Goal: Navigation & Orientation: Find specific page/section

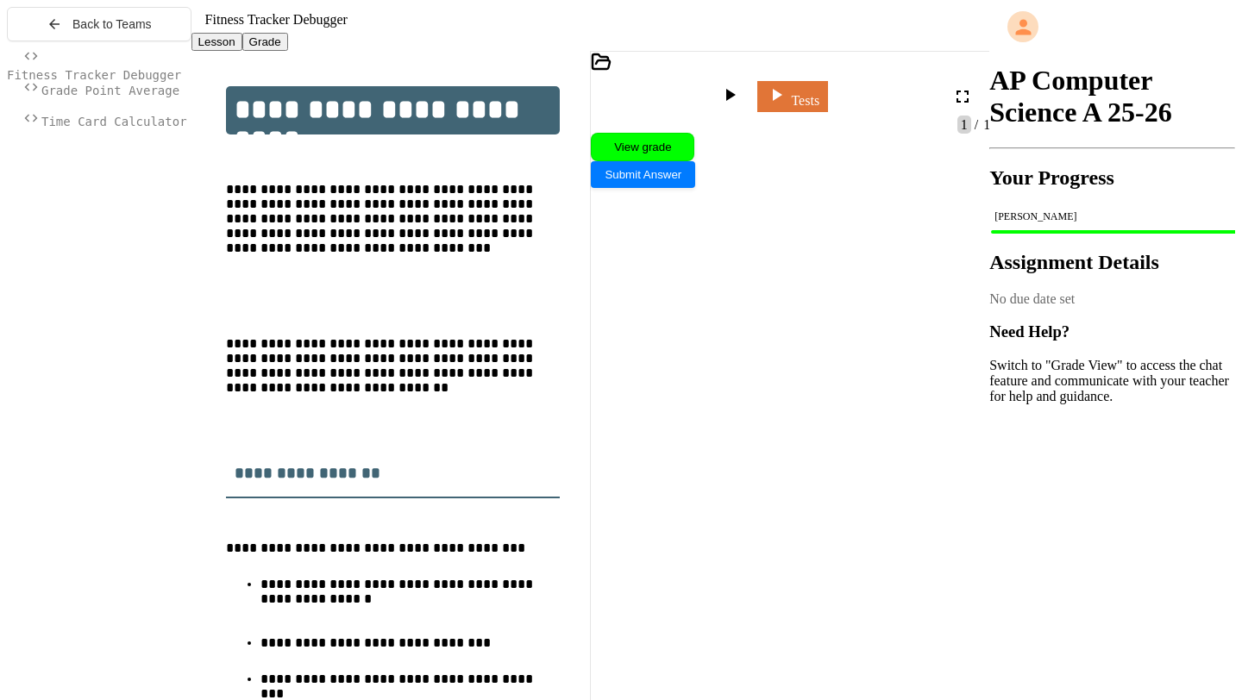
click at [70, 97] on span "Grade Point Average" at bounding box center [110, 91] width 138 height 14
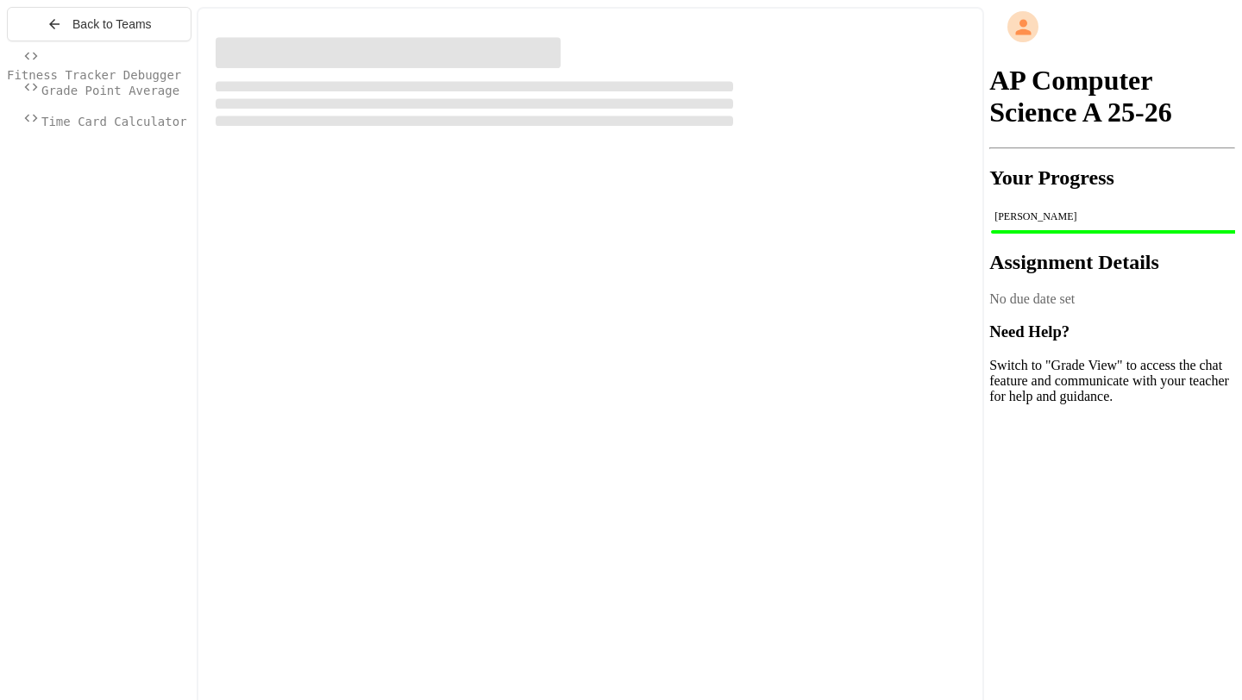
click at [73, 128] on span "Time Card Calculator" at bounding box center [114, 122] width 146 height 14
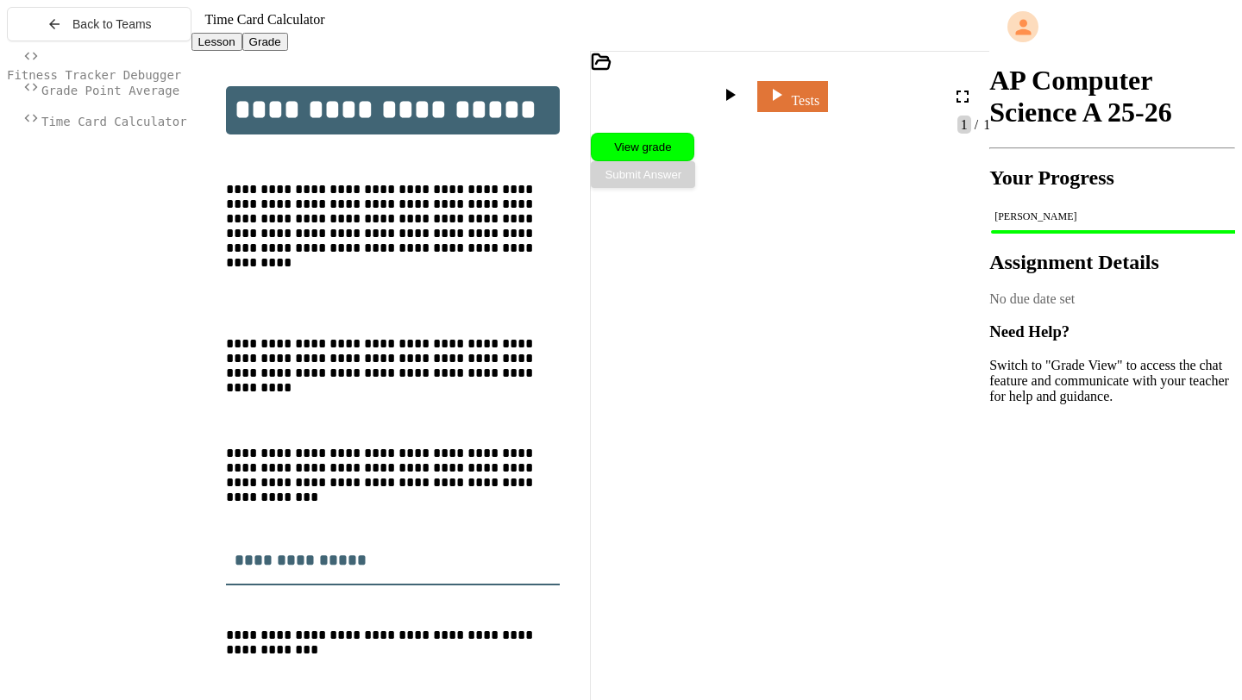
click at [103, 97] on span "Grade Point Average" at bounding box center [110, 91] width 138 height 14
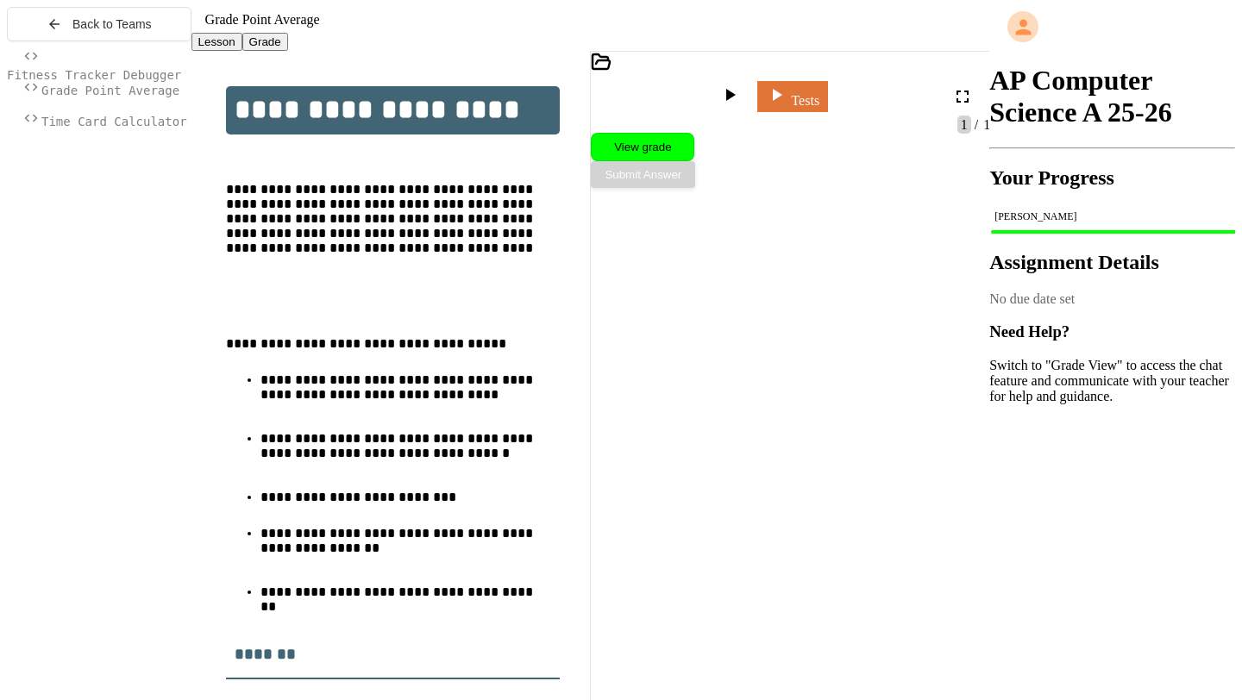
click at [110, 73] on div at bounding box center [99, 87] width 185 height 93
click at [62, 32] on div "Back to Teams" at bounding box center [99, 24] width 105 height 16
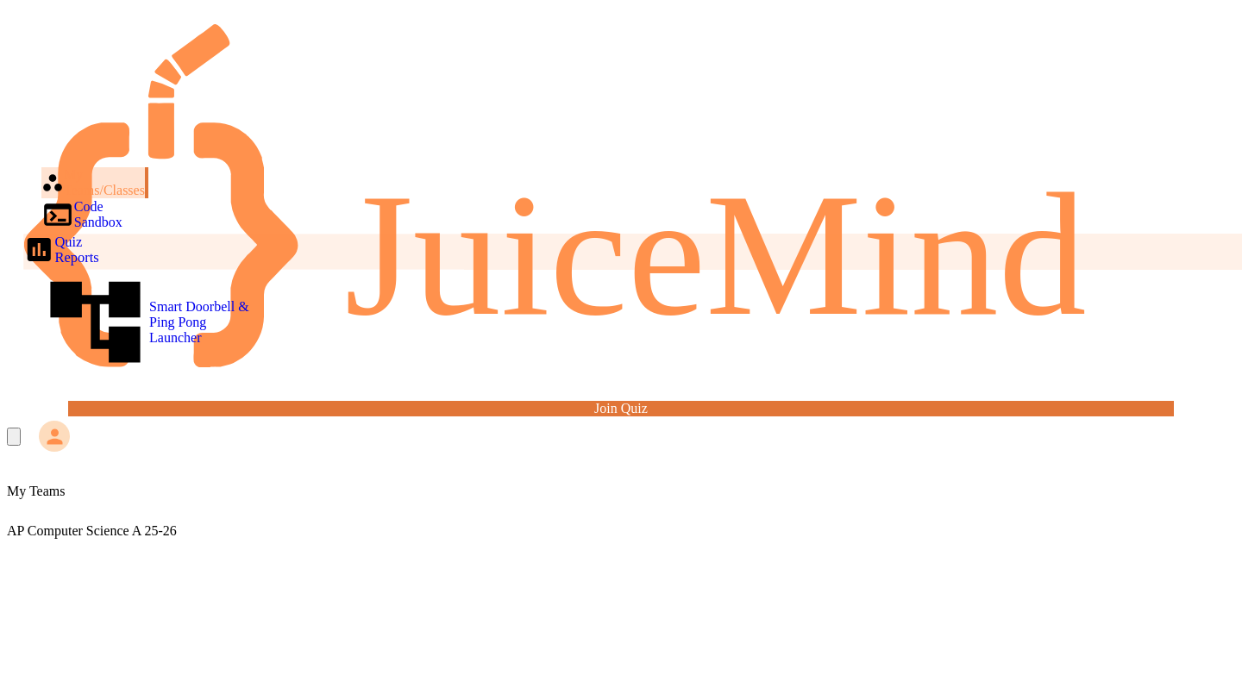
click at [97, 234] on div "Quiz Reports" at bounding box center [60, 250] width 75 height 32
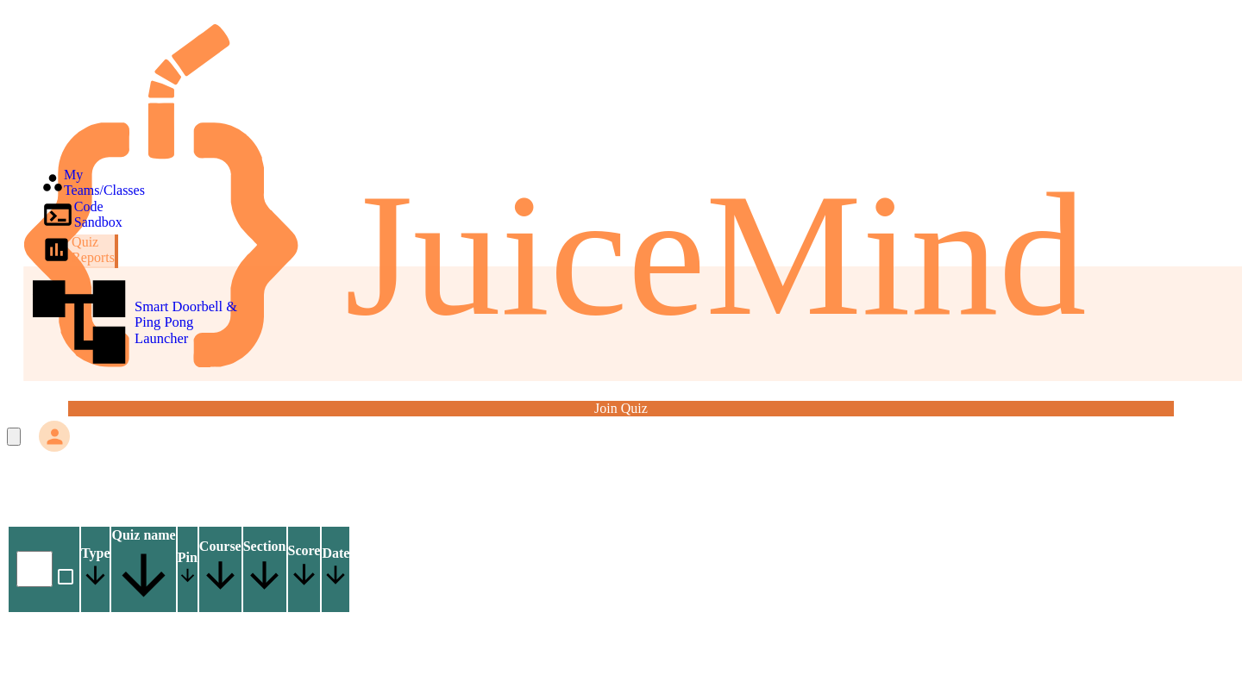
click at [113, 266] on div "Smart Doorbell & Ping Pong Launcher" at bounding box center [134, 321] width 222 height 111
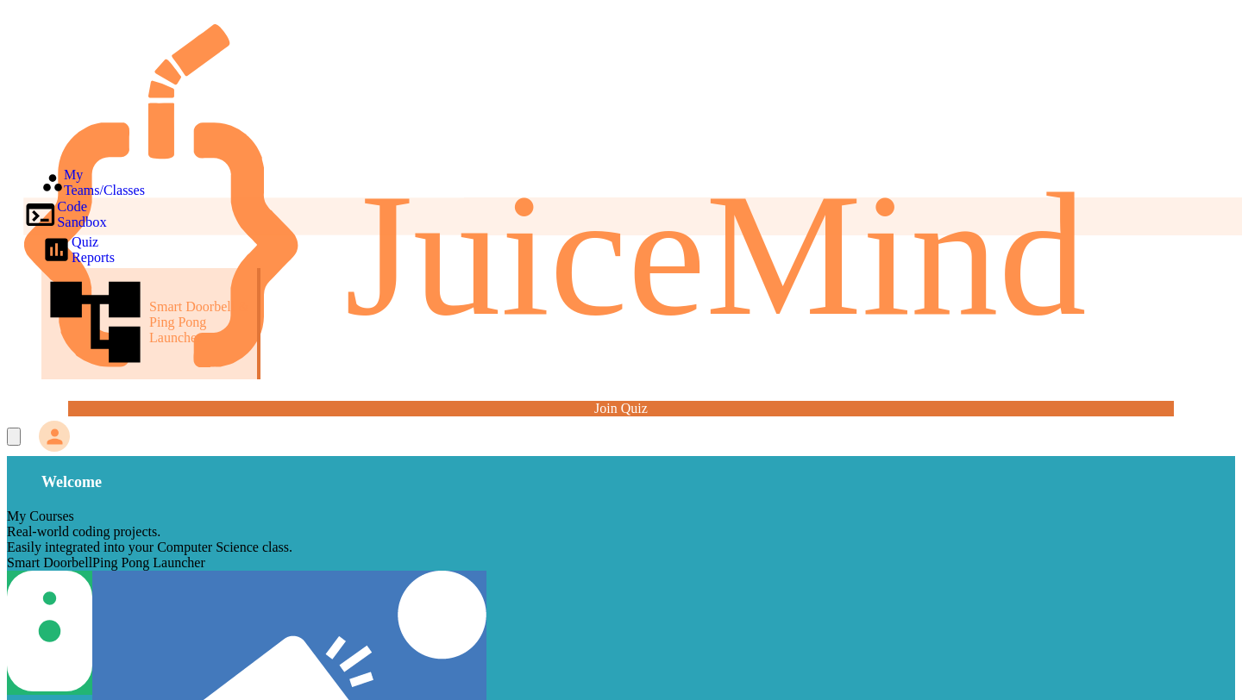
click at [78, 197] on div "Code Sandbox" at bounding box center [65, 214] width 84 height 34
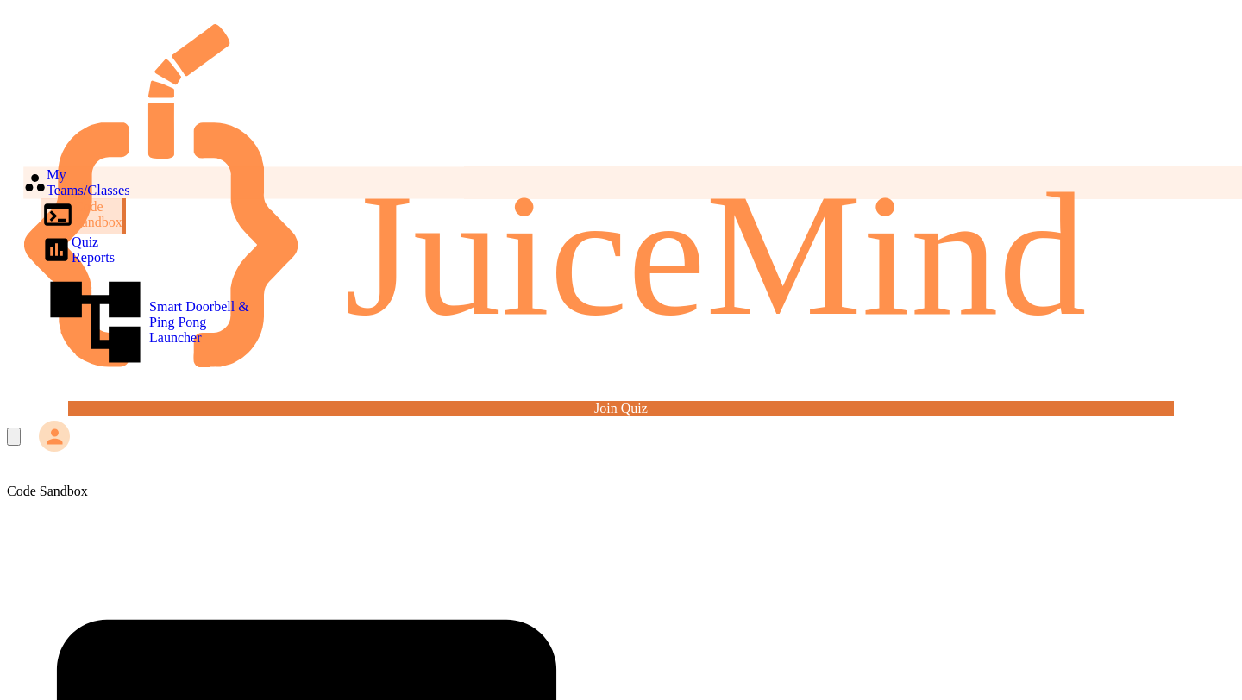
click at [79, 166] on div "My Teams/Classes" at bounding box center [76, 182] width 107 height 32
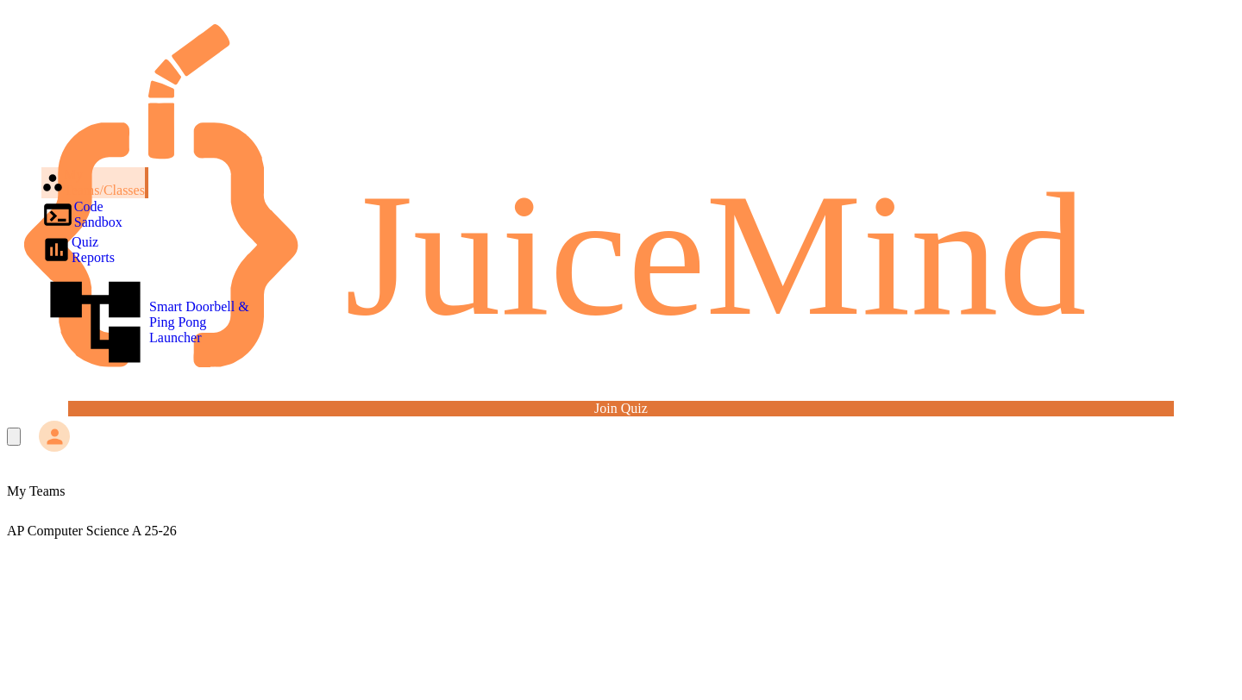
click at [629, 484] on div "My Teams AP Computer Science A 25-26" at bounding box center [621, 511] width 1228 height 55
click at [596, 499] on div "AP Computer Science A 25-26" at bounding box center [621, 519] width 1228 height 40
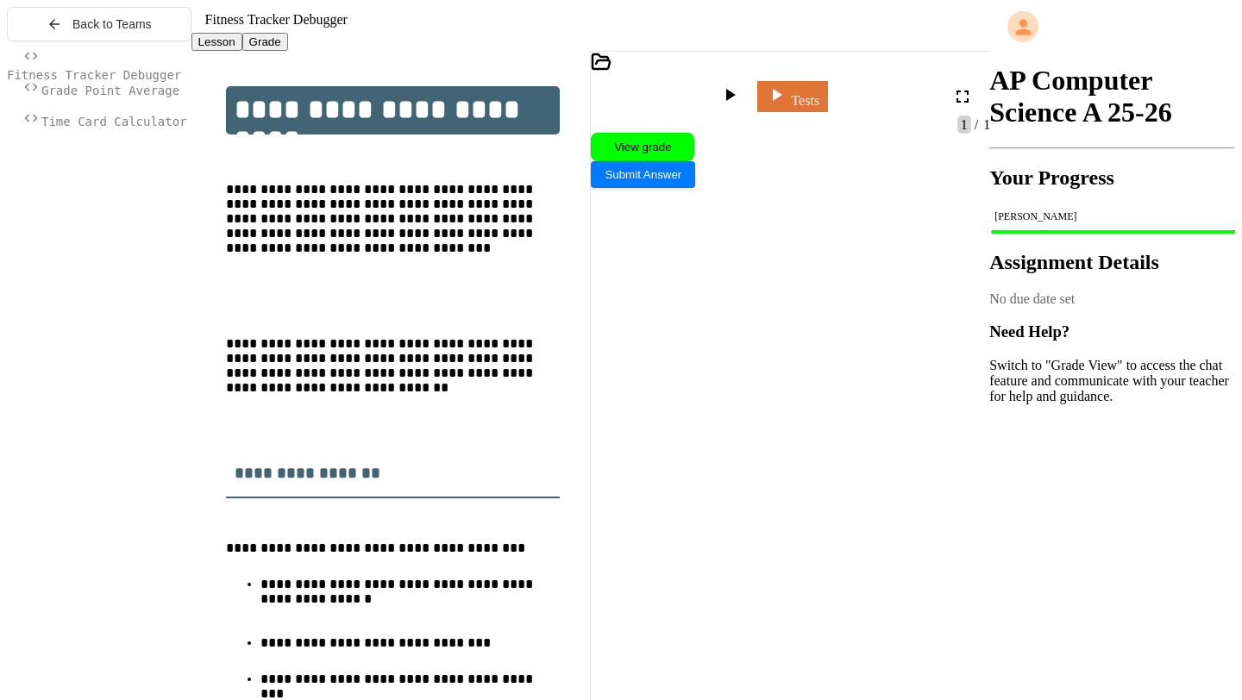
click at [105, 97] on span "Grade Point Average" at bounding box center [110, 91] width 138 height 14
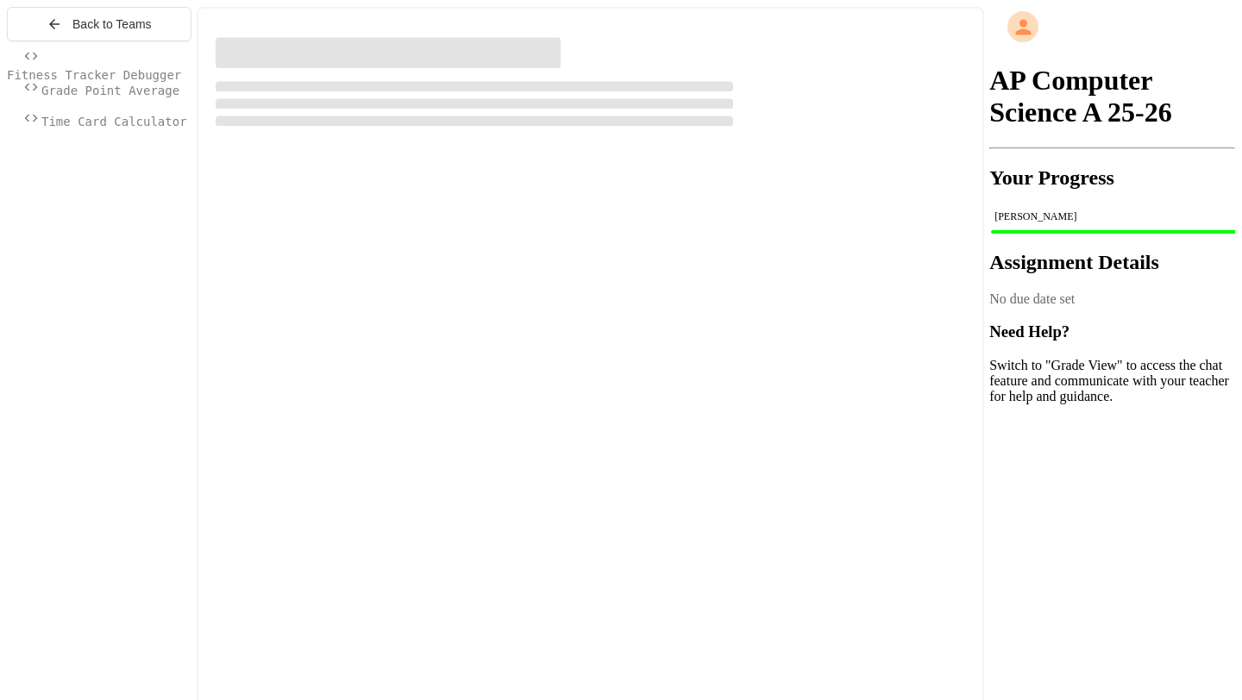
click at [105, 128] on span "Time Card Calculator" at bounding box center [114, 122] width 146 height 14
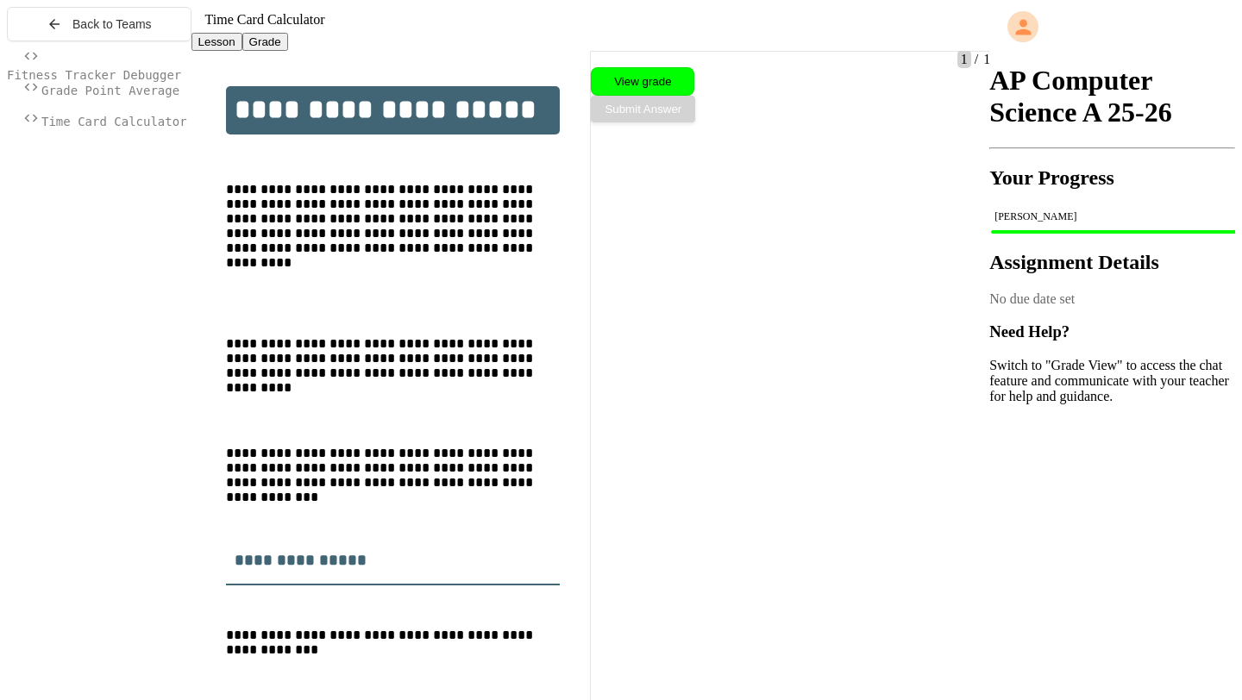
click at [118, 97] on span "Grade Point Average" at bounding box center [110, 91] width 138 height 14
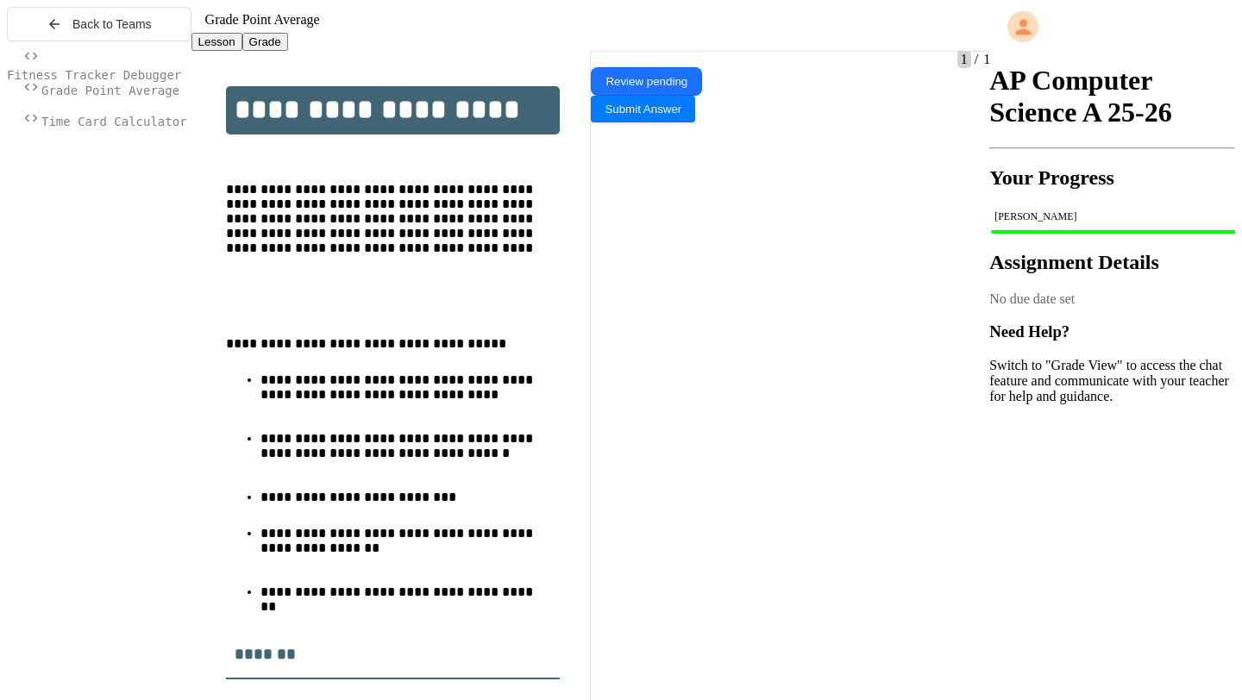
click at [288, 51] on button "Grade" at bounding box center [265, 42] width 46 height 18
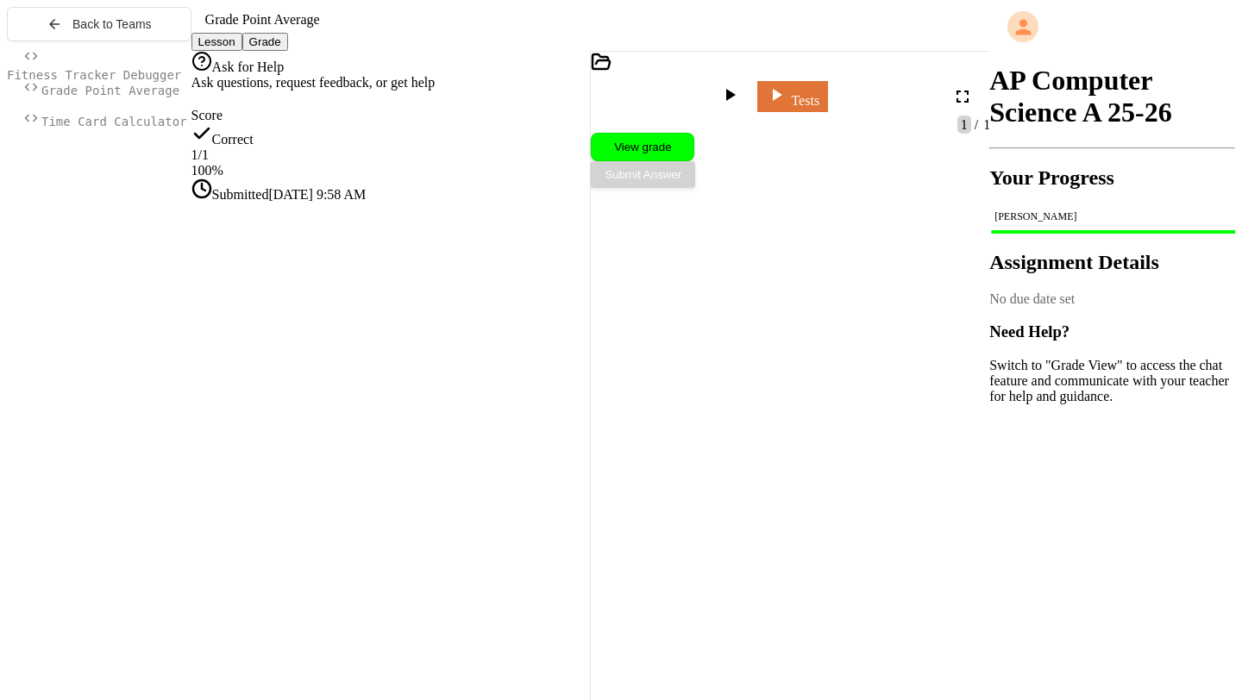
click at [122, 79] on div "Fitness Tracker Debugger" at bounding box center [99, 63] width 185 height 31
click at [124, 82] on span "Fitness Tracker Debugger" at bounding box center [94, 75] width 174 height 14
